Goal: Task Accomplishment & Management: Complete application form

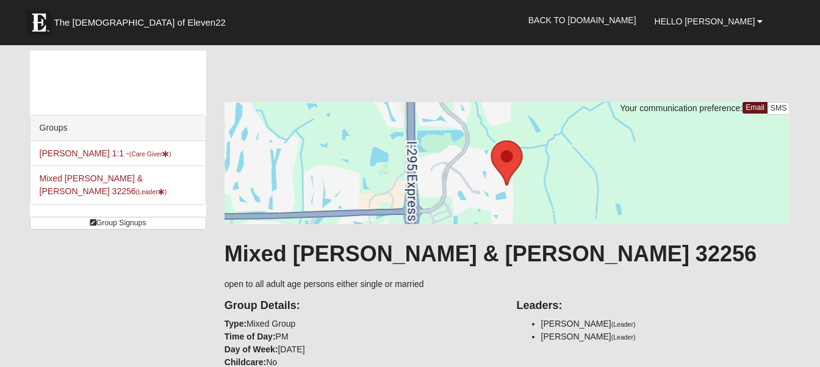
scroll to position [598, 0]
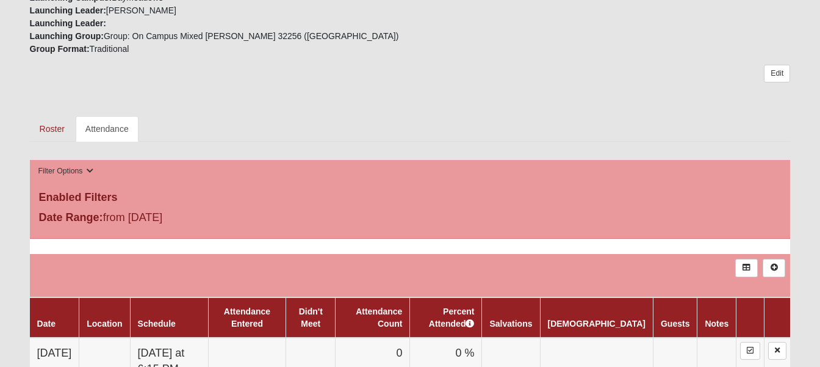
scroll to position [555, 0]
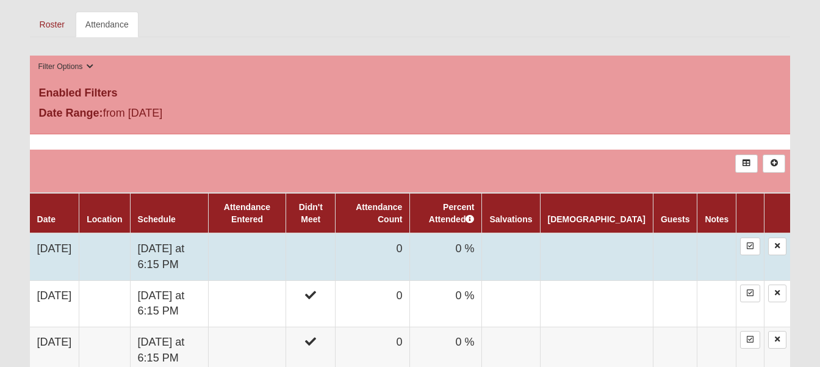
click at [271, 251] on td at bounding box center [247, 256] width 78 height 47
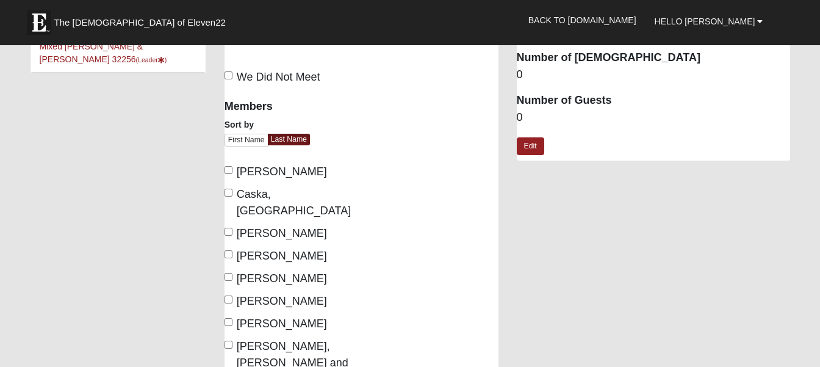
scroll to position [85, 0]
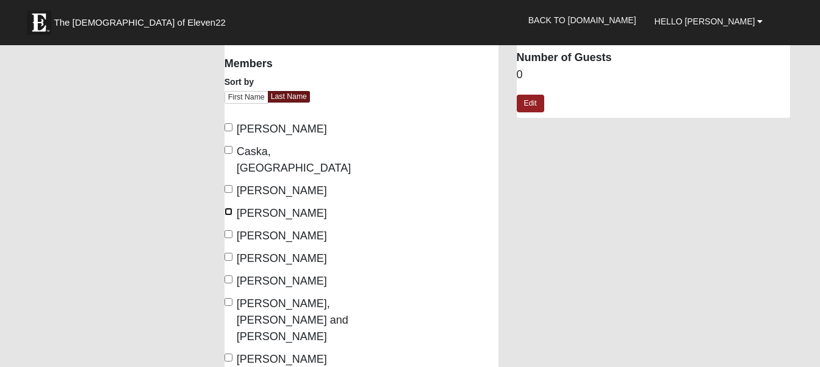
click at [227, 207] on input "Grant, Kim" at bounding box center [228, 211] width 8 height 8
checkbox input "true"
click at [229, 275] on input "Lee, Jeff" at bounding box center [228, 279] width 8 height 8
checkbox input "true"
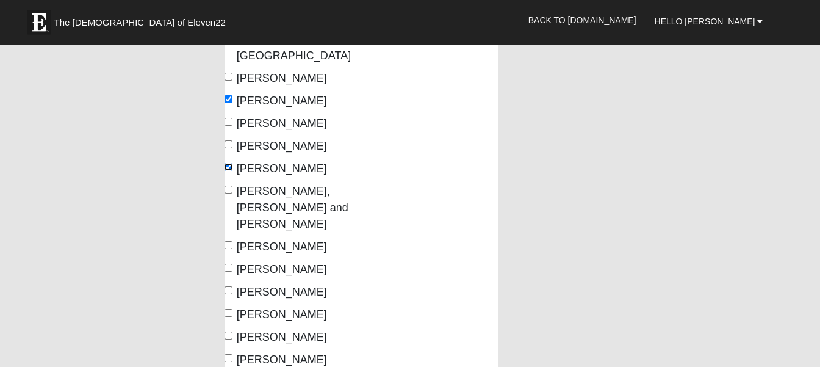
scroll to position [213, 0]
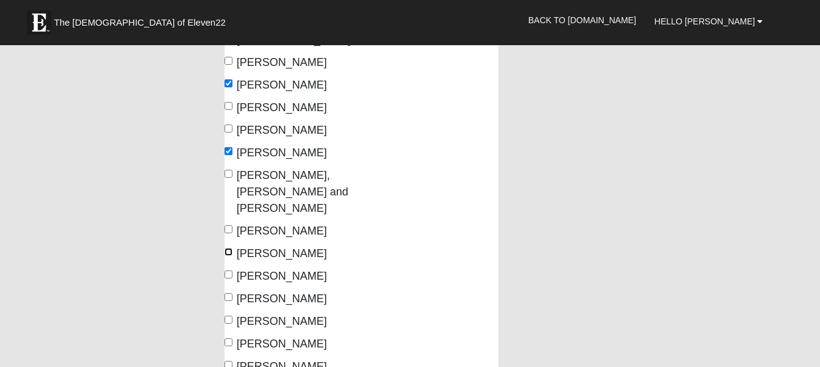
click at [230, 248] on input "Myers, Craig" at bounding box center [228, 252] width 8 height 8
checkbox input "true"
click at [227, 270] on input "Myers, Marsha" at bounding box center [228, 274] width 8 height 8
checkbox input "true"
click at [230, 293] on input "[PERSON_NAME]" at bounding box center [228, 297] width 8 height 8
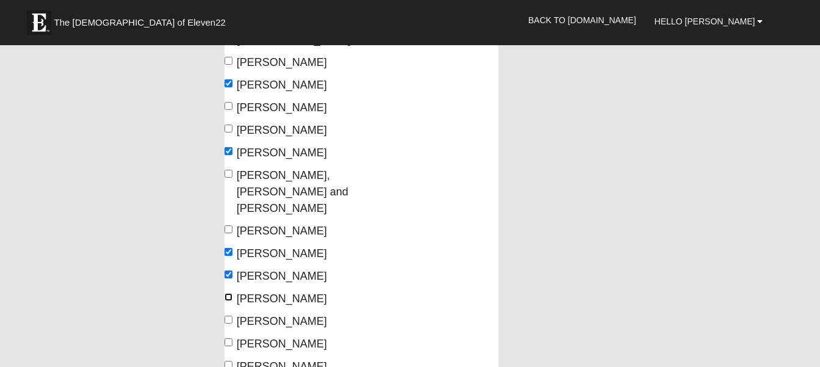
checkbox input "true"
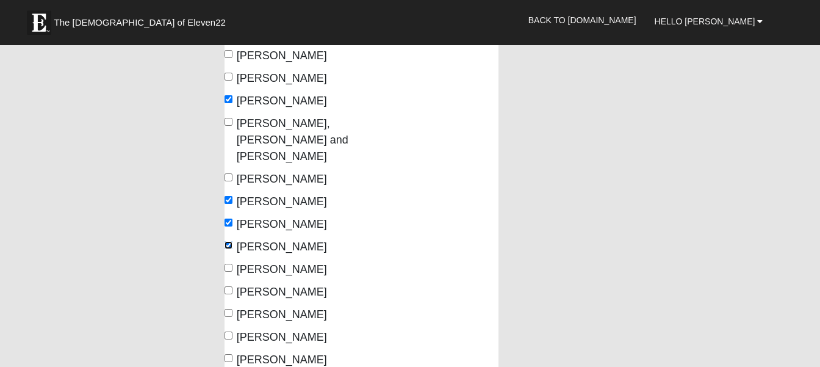
scroll to position [299, 0]
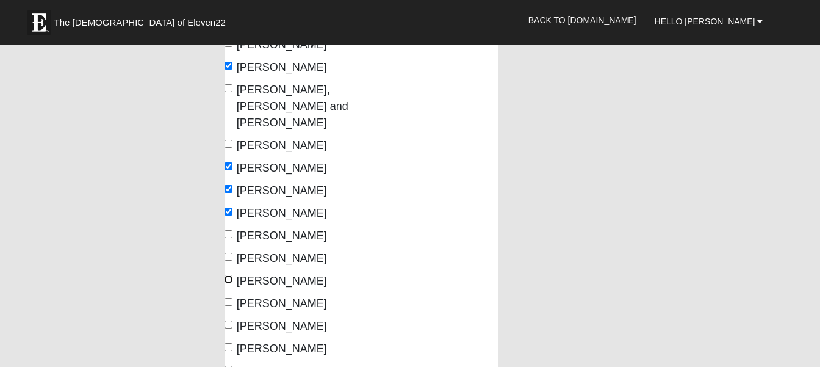
click at [226, 275] on input "[PERSON_NAME]" at bounding box center [228, 279] width 8 height 8
checkbox input "true"
click at [228, 298] on input "[PERSON_NAME]" at bounding box center [228, 302] width 8 height 8
checkbox input "true"
click at [231, 320] on input "Williams, Alicia" at bounding box center [228, 324] width 8 height 8
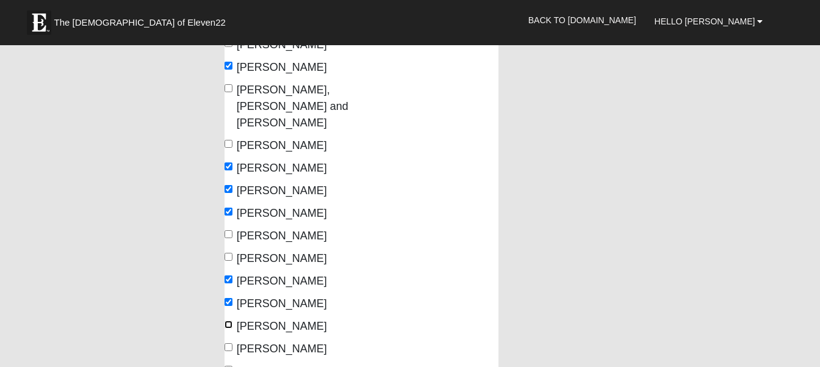
checkbox input "true"
click at [228, 343] on input "Williams, Charlie" at bounding box center [228, 347] width 8 height 8
checkbox input "true"
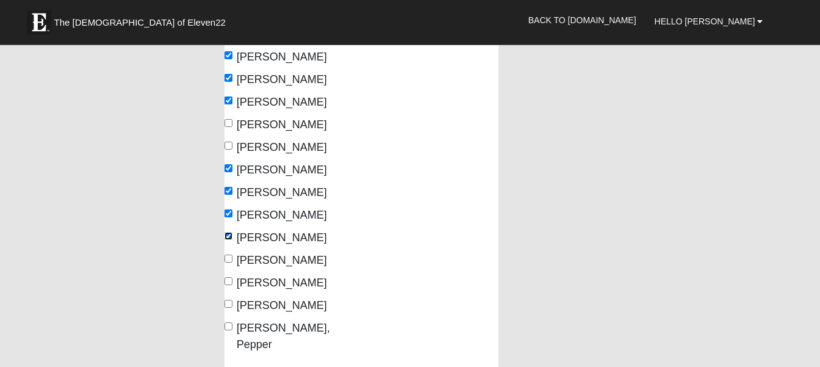
scroll to position [427, 0]
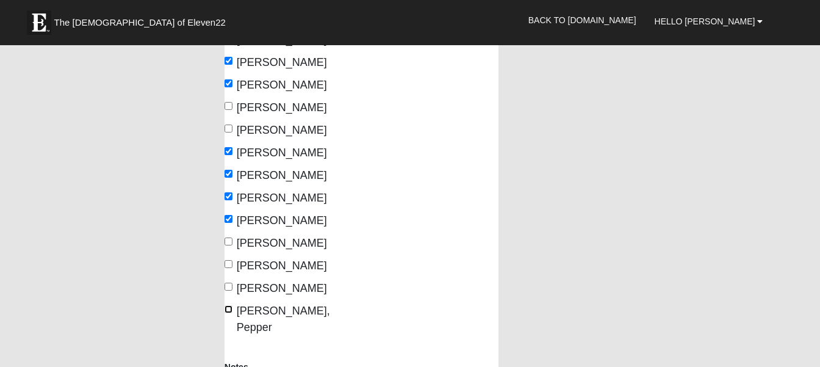
click at [229, 305] on input "Wyatt-Currie, Pepper" at bounding box center [228, 309] width 8 height 8
checkbox input "true"
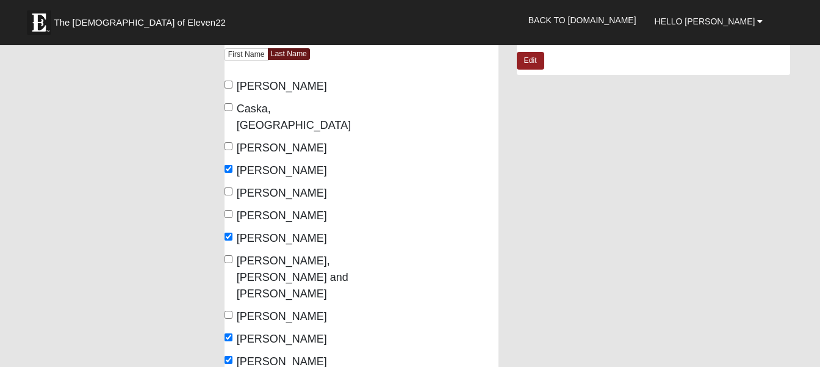
scroll to position [0, 0]
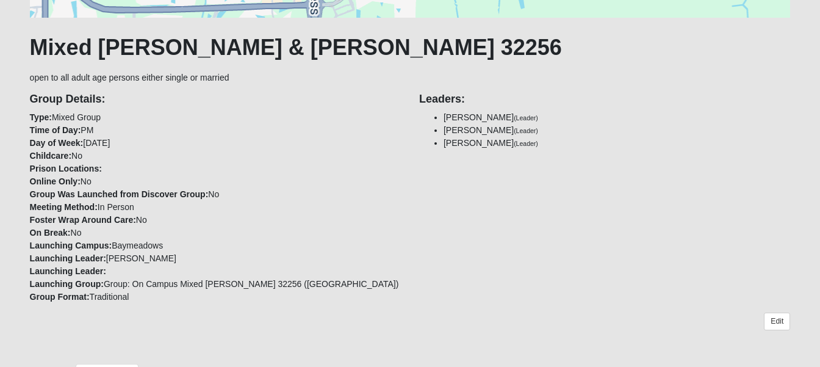
scroll to position [342, 0]
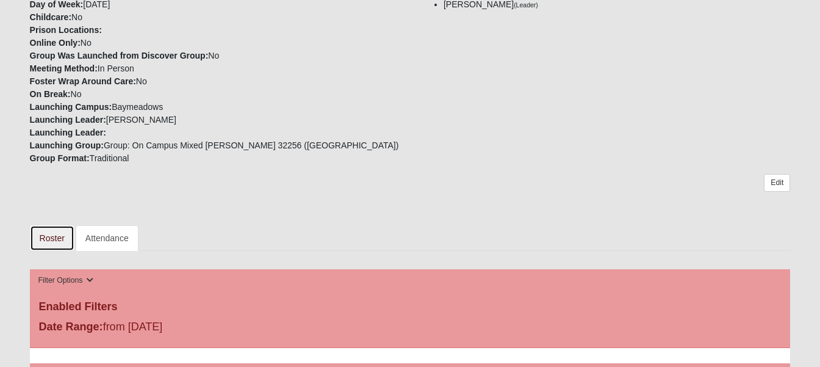
click at [53, 235] on link "Roster" at bounding box center [52, 238] width 45 height 26
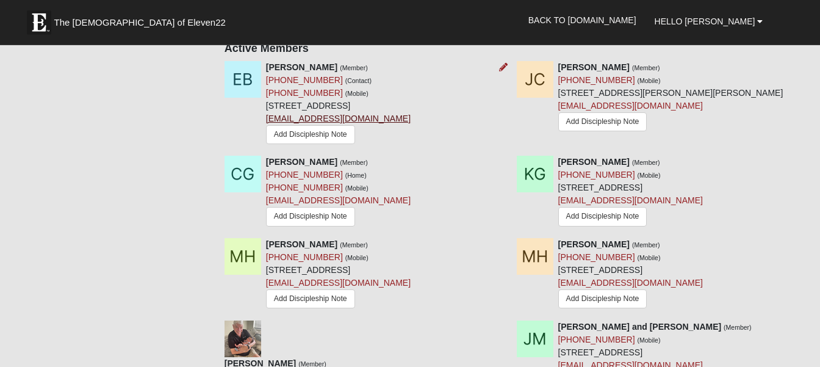
scroll to position [598, 0]
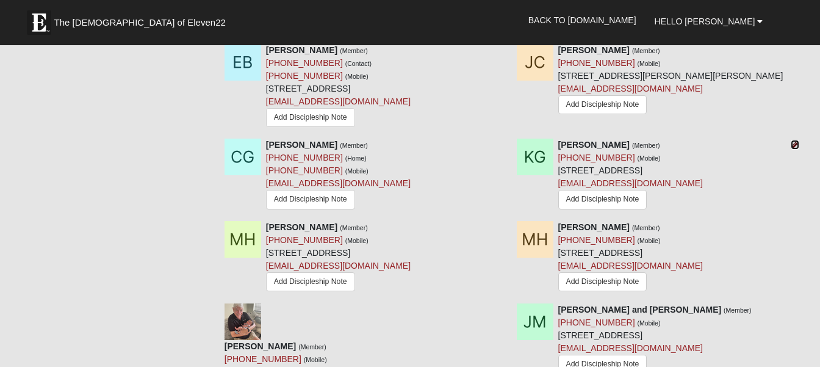
click at [794, 145] on icon at bounding box center [795, 144] width 9 height 9
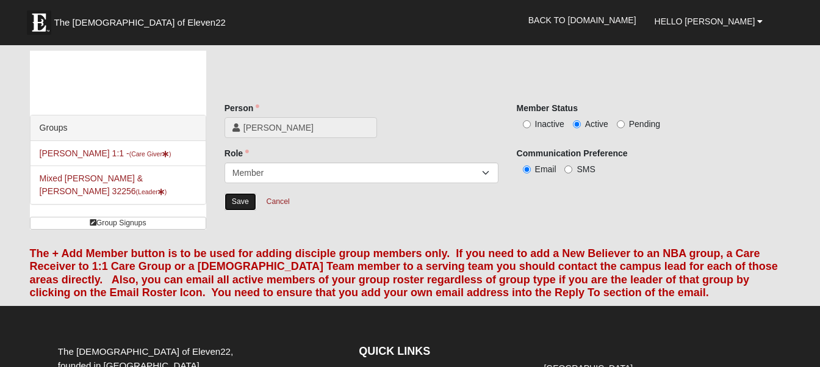
click at [237, 204] on input "Save" at bounding box center [240, 202] width 32 height 18
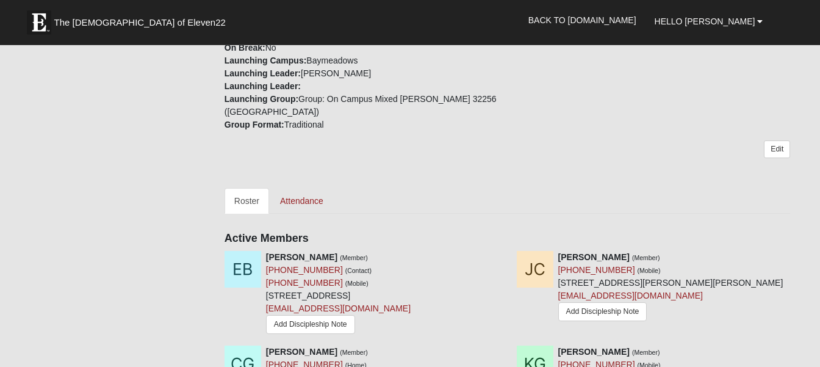
scroll to position [342, 0]
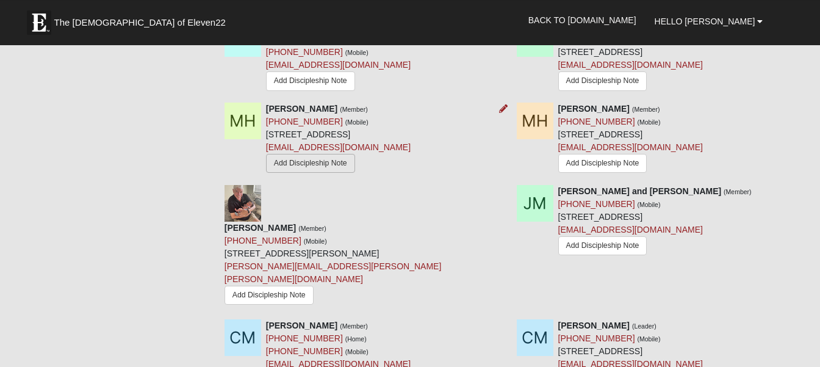
scroll to position [696, 0]
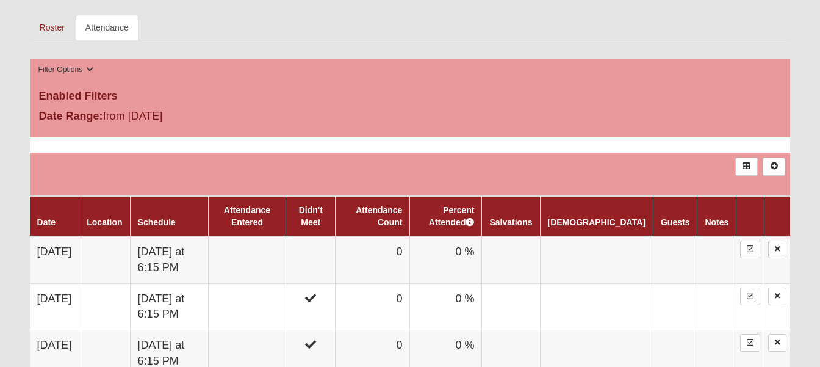
scroll to position [555, 0]
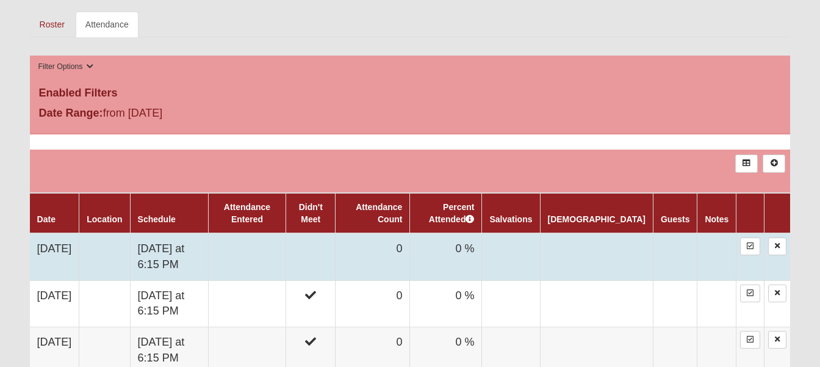
click at [277, 251] on td at bounding box center [247, 256] width 78 height 47
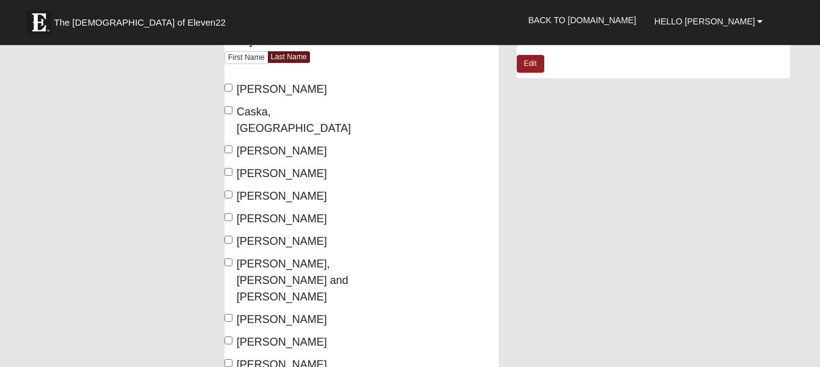
scroll to position [128, 0]
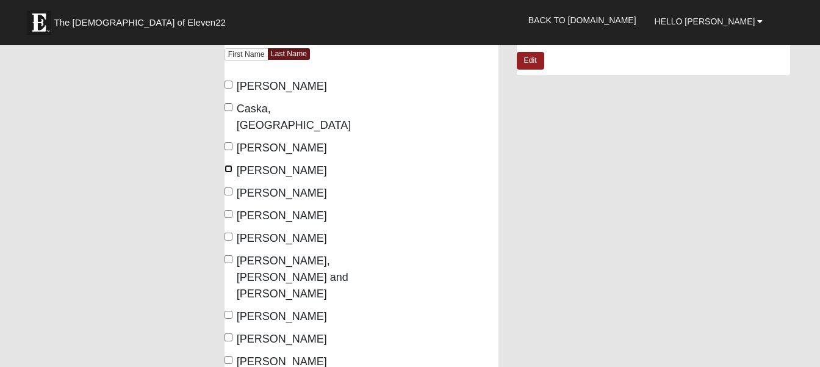
click at [229, 165] on input "Grant, Kim" at bounding box center [228, 169] width 8 height 8
checkbox input "true"
click at [231, 232] on input "Lee, Jeff" at bounding box center [228, 236] width 8 height 8
checkbox input "true"
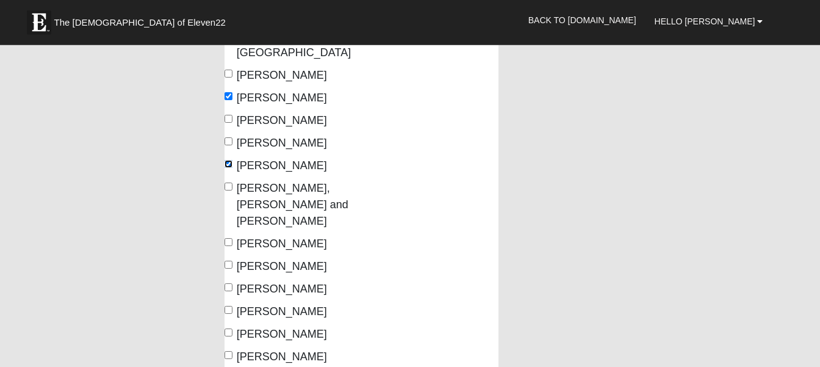
scroll to position [213, 0]
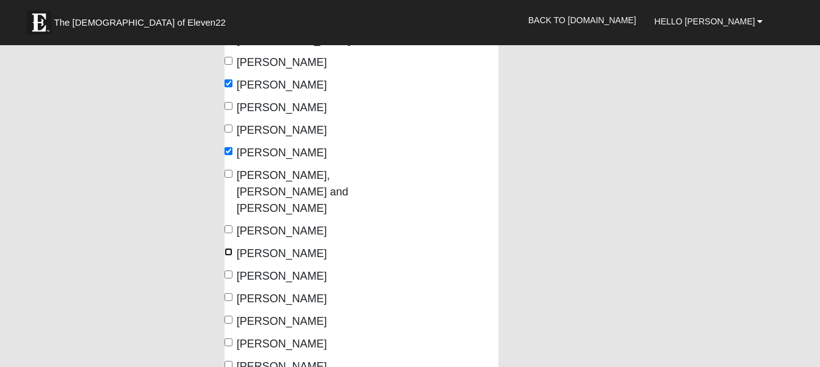
click at [230, 248] on input "Myers, Craig" at bounding box center [228, 252] width 8 height 8
checkbox input "true"
click at [227, 270] on input "Myers, Marsha" at bounding box center [228, 274] width 8 height 8
checkbox input "true"
click at [227, 290] on label "Richardson, Vee" at bounding box center [275, 298] width 102 height 16
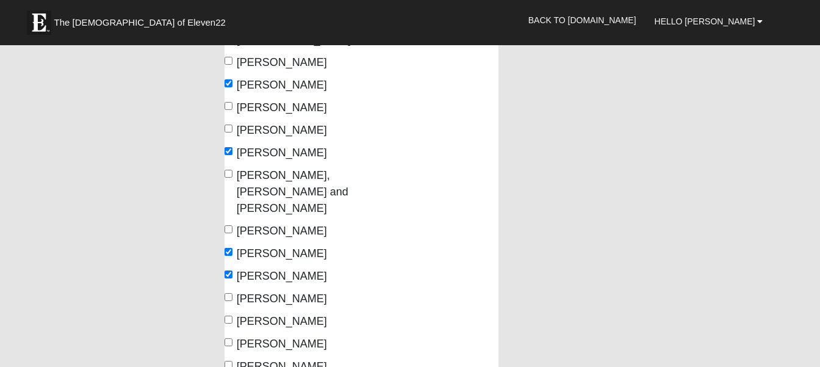
click at [227, 293] on input "Richardson, Vee" at bounding box center [228, 297] width 8 height 8
checkbox input "true"
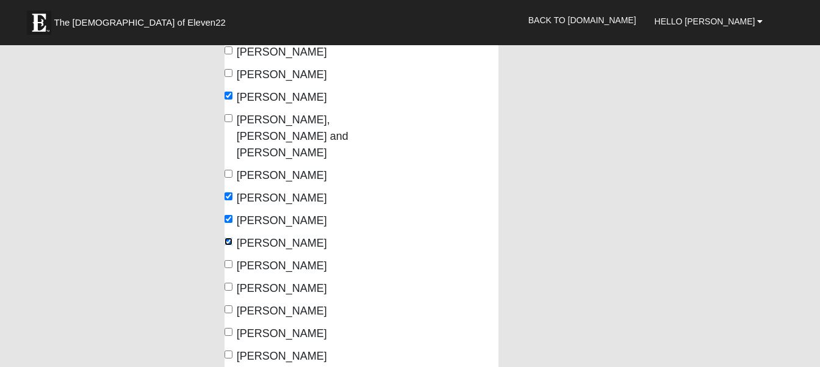
scroll to position [299, 0]
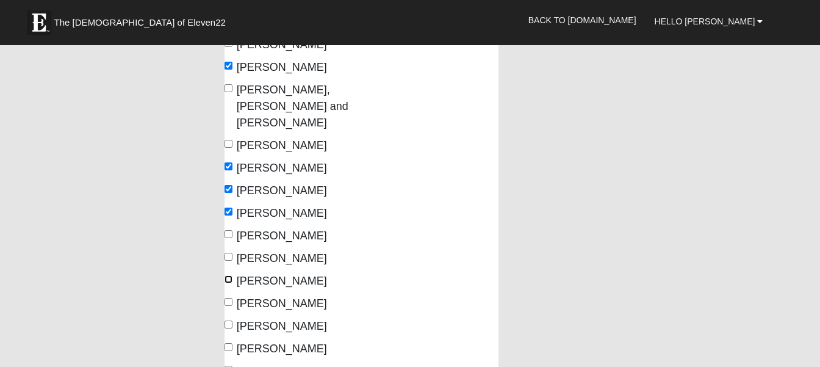
click at [226, 275] on input "Thornton, Jackie" at bounding box center [228, 279] width 8 height 8
checkbox input "true"
click at [229, 298] on input "Townsend, Elaine" at bounding box center [228, 302] width 8 height 8
checkbox input "true"
click at [228, 320] on input "Williams, Alicia" at bounding box center [228, 324] width 8 height 8
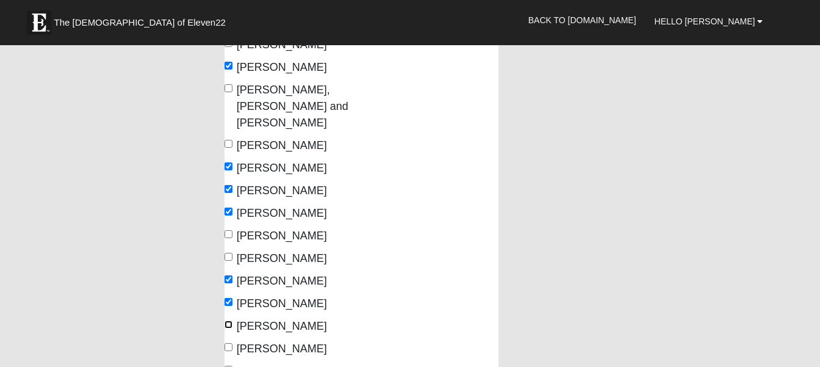
checkbox input "true"
click at [228, 343] on input "Williams, Charlie" at bounding box center [228, 347] width 8 height 8
checkbox input "true"
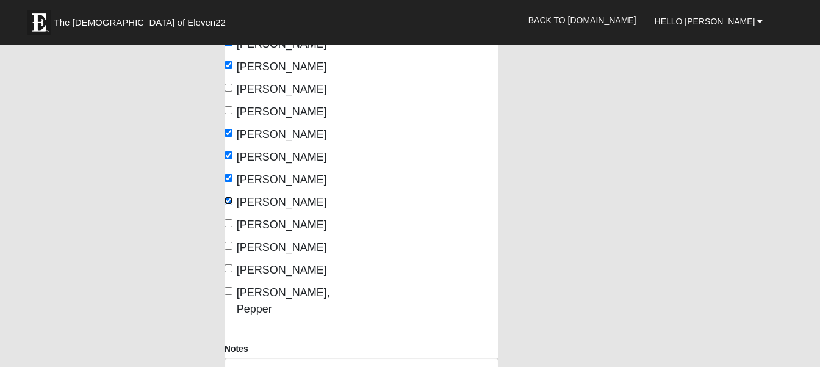
scroll to position [427, 0]
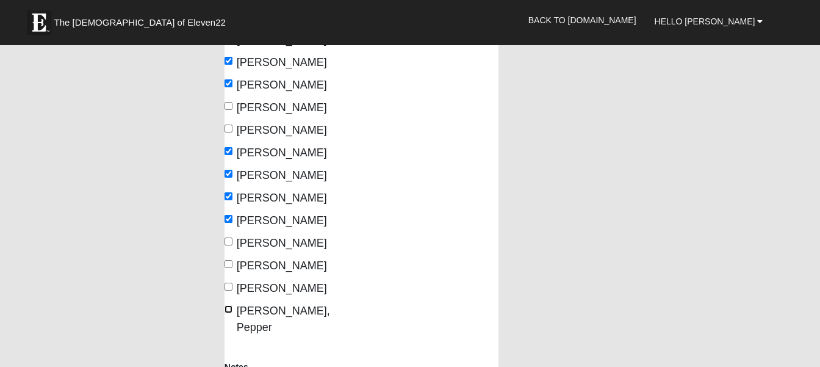
click at [227, 305] on input "Wyatt-Currie, Pepper" at bounding box center [228, 309] width 8 height 8
checkbox input "true"
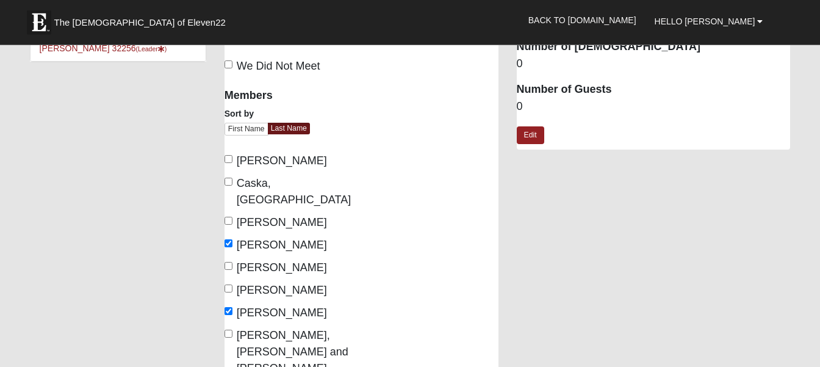
scroll to position [0, 0]
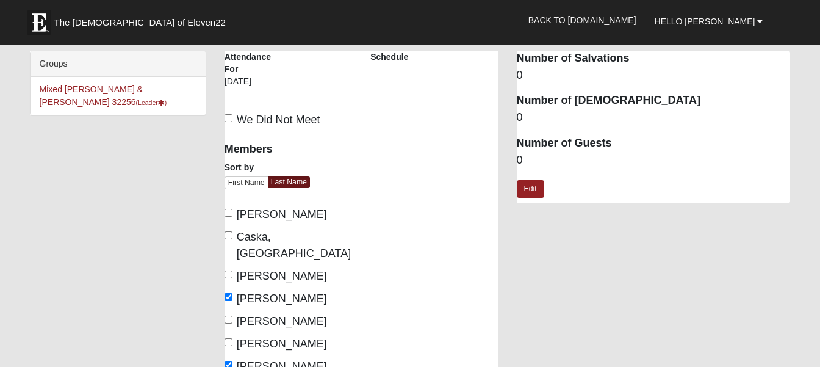
click at [522, 159] on dd "0" at bounding box center [654, 160] width 274 height 16
drag, startPoint x: 522, startPoint y: 159, endPoint x: 514, endPoint y: 162, distance: 8.5
click at [514, 162] on div "Attendance Occurrence Attributes Number of Salvations 0 Number of Baptisms 0 Nu…" at bounding box center [654, 133] width 292 height 165
click at [528, 159] on dd "0" at bounding box center [654, 160] width 274 height 16
click at [533, 190] on link "Edit" at bounding box center [530, 189] width 27 height 18
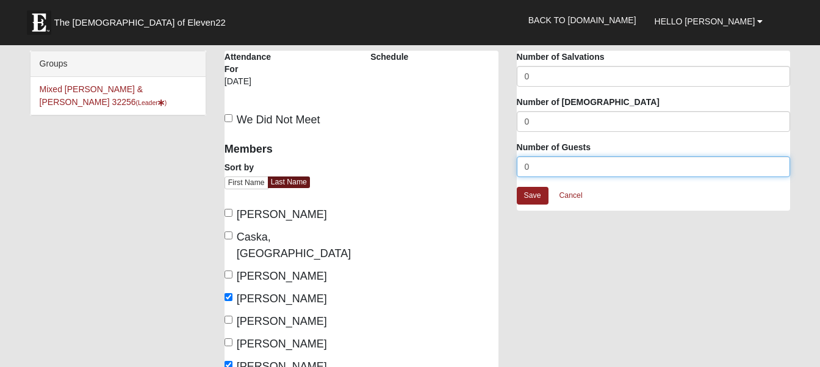
click at [526, 169] on input "0" at bounding box center [654, 166] width 274 height 21
click at [527, 168] on input "10" at bounding box center [654, 166] width 274 height 21
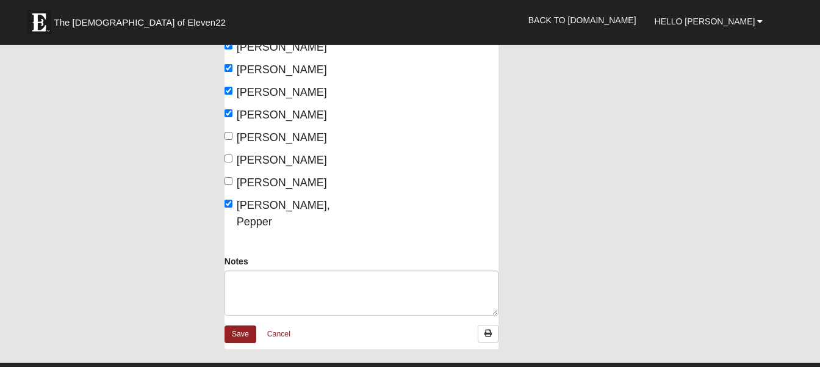
scroll to position [512, 0]
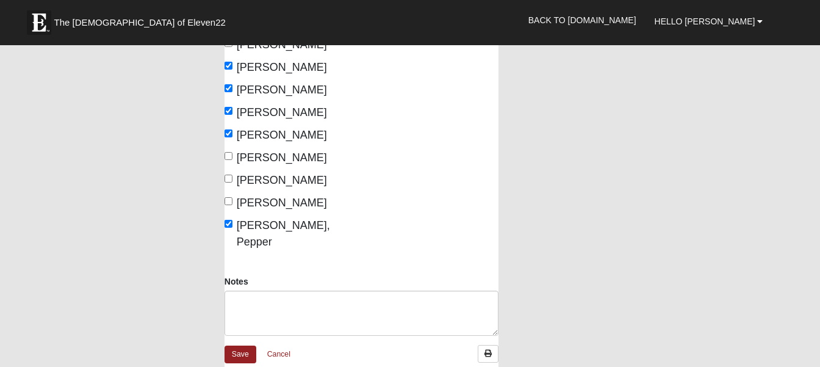
type input "1"
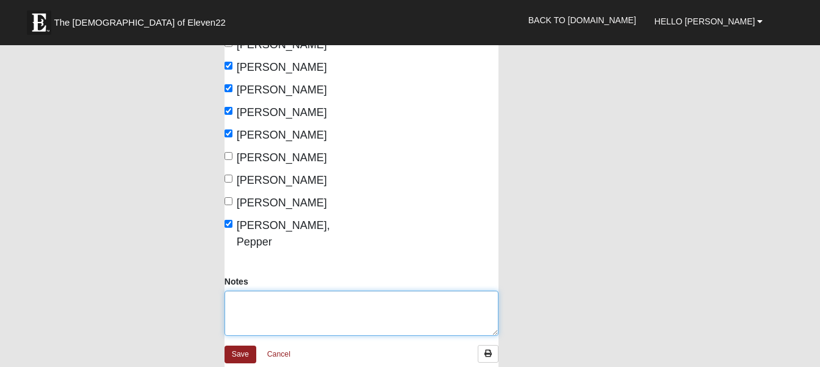
click at [235, 290] on textarea "Notes" at bounding box center [361, 312] width 274 height 45
type textarea "K"
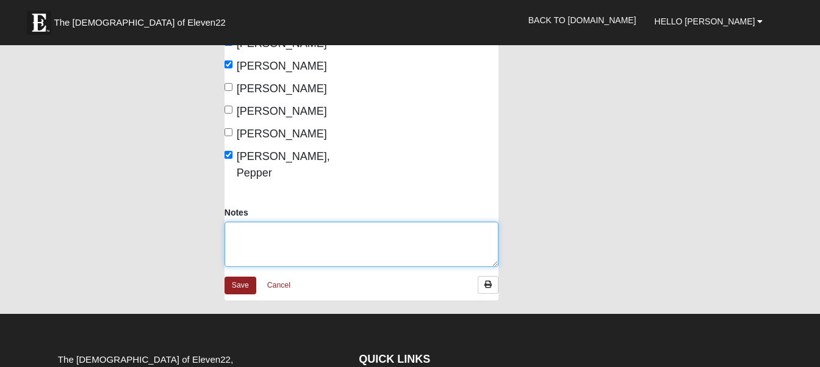
scroll to position [596, 0]
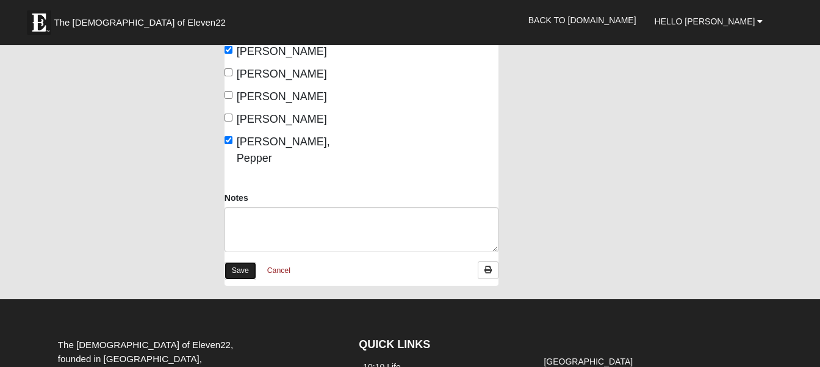
click at [241, 262] on link "Save" at bounding box center [240, 271] width 32 height 18
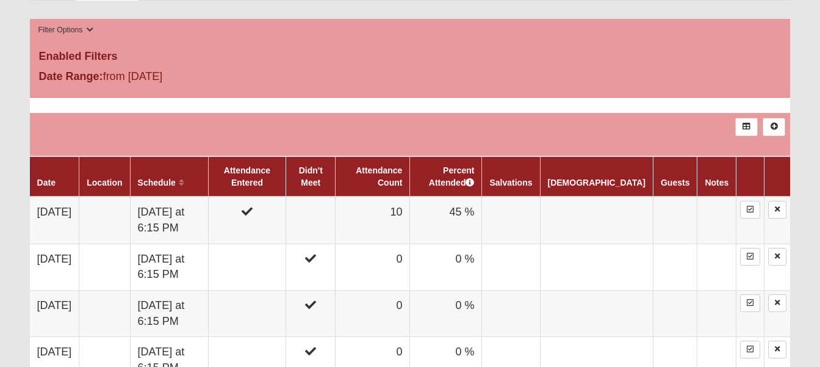
scroll to position [598, 0]
